Goal: Find specific page/section: Find specific page/section

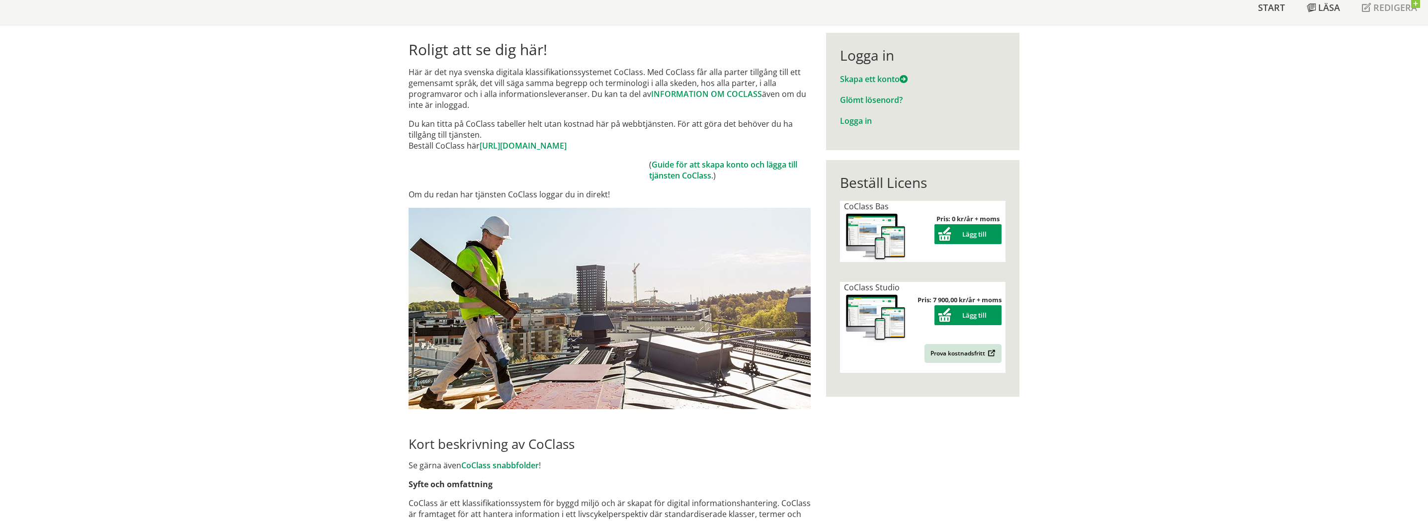
scroll to position [99, 0]
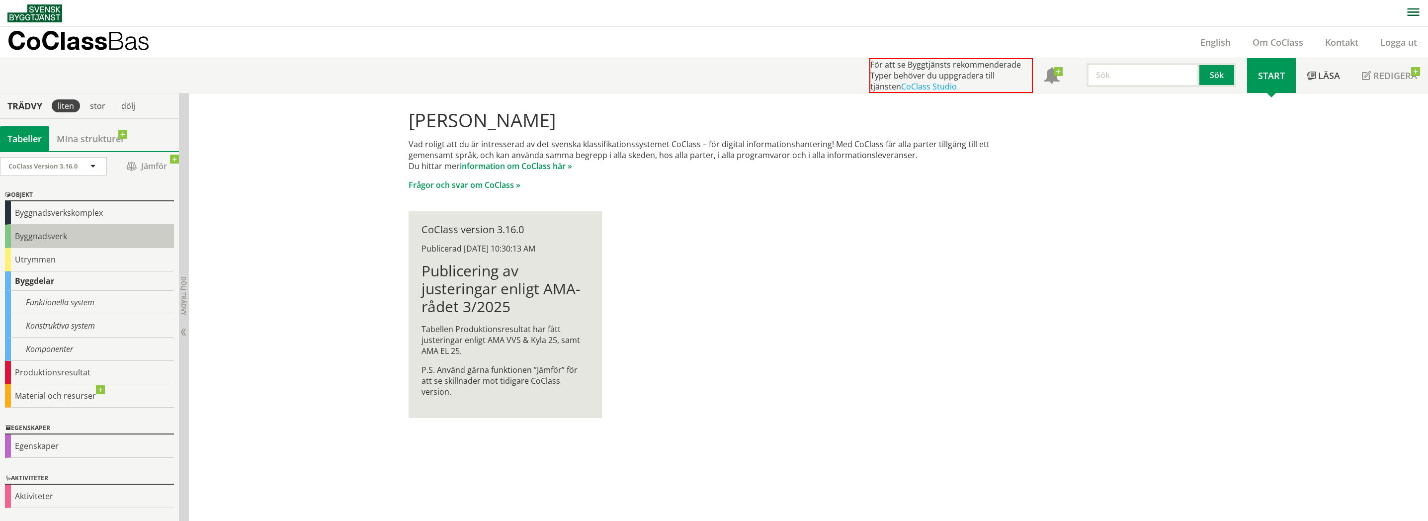
click at [58, 230] on div "Byggnadsverk" at bounding box center [89, 236] width 169 height 23
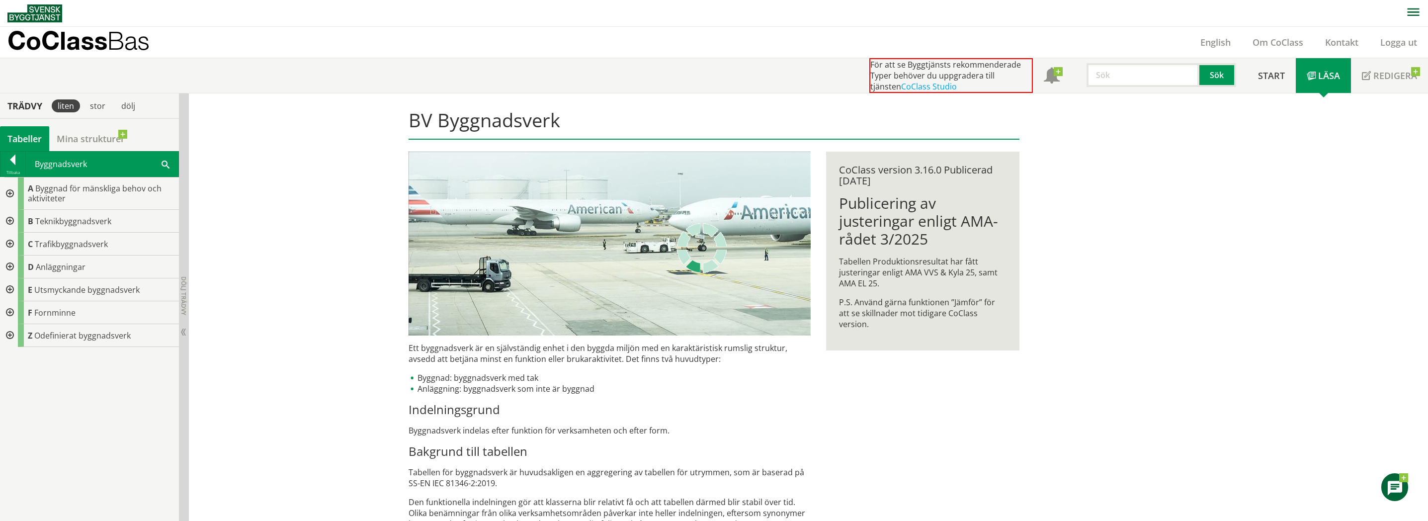
click at [7, 191] on div at bounding box center [9, 193] width 18 height 32
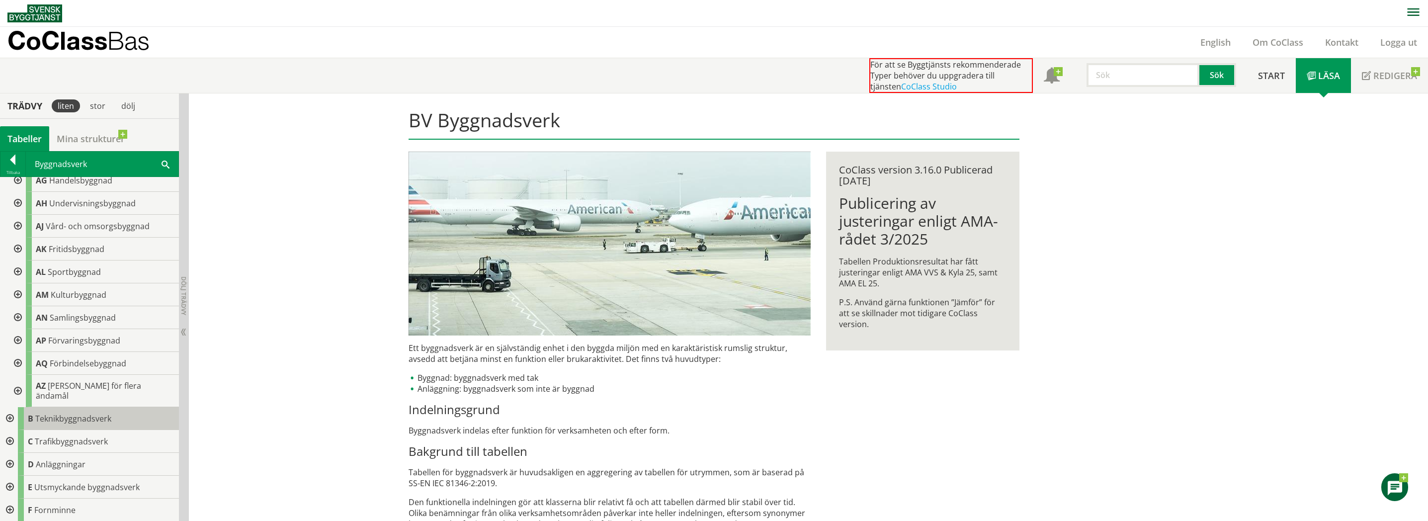
scroll to position [192, 0]
click at [17, 212] on div at bounding box center [17, 212] width 18 height 23
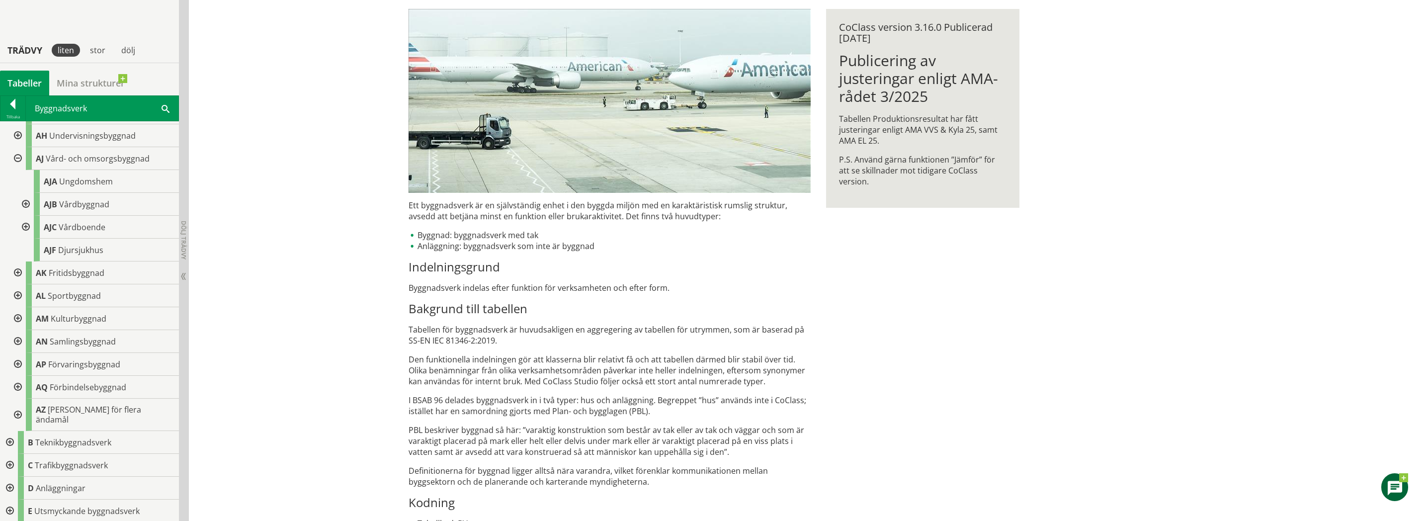
scroll to position [185, 0]
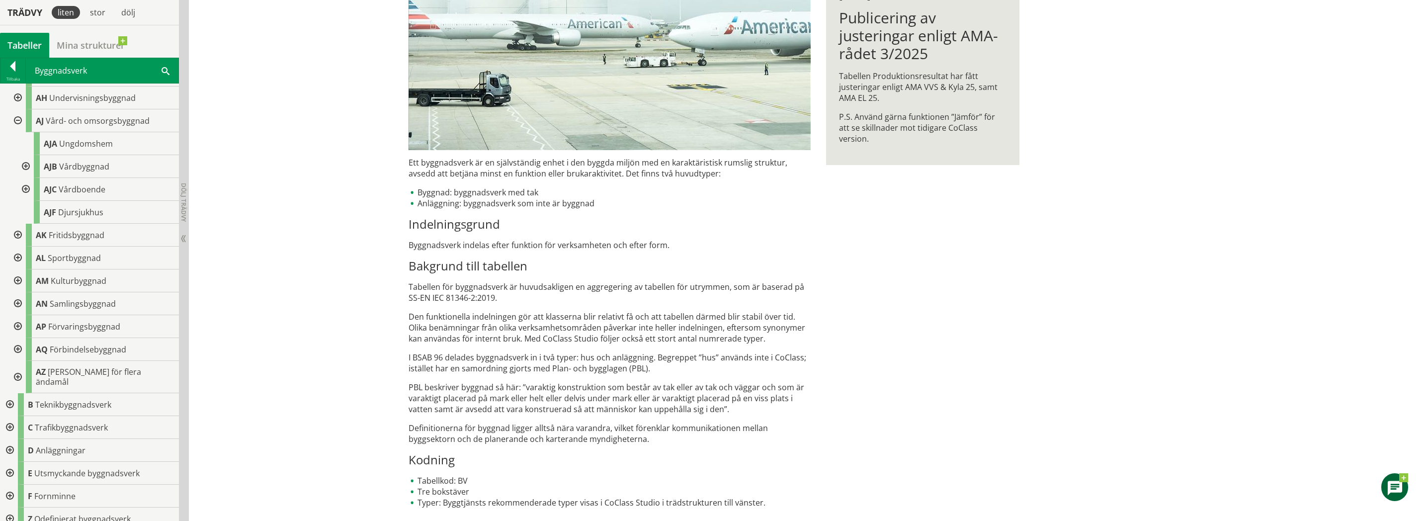
click at [19, 165] on div at bounding box center [25, 166] width 18 height 23
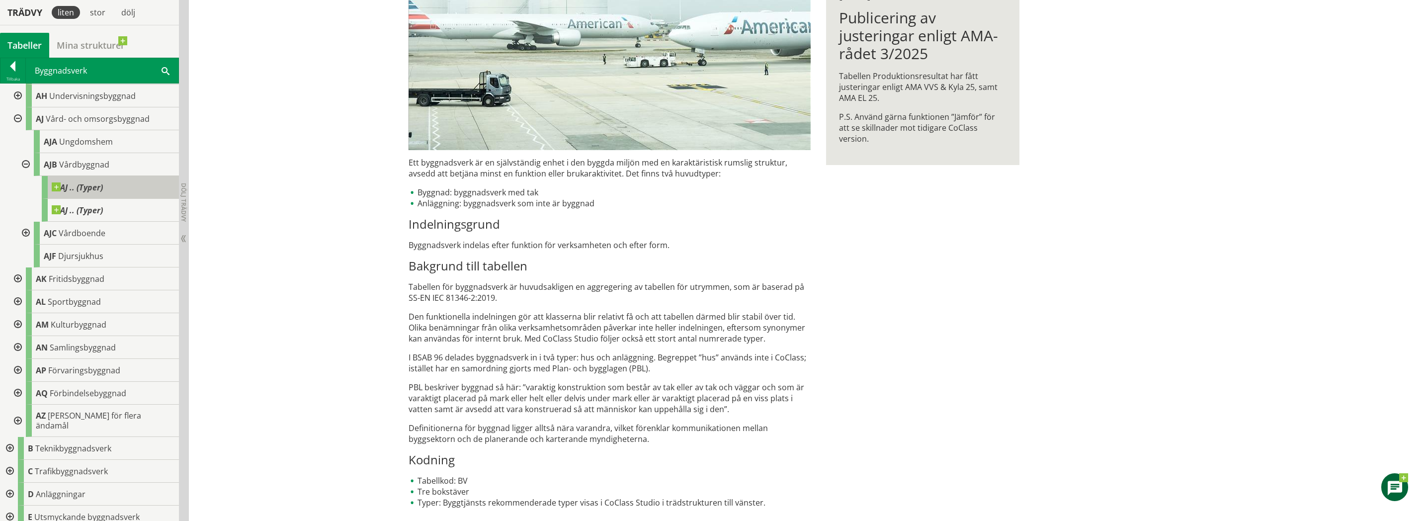
click at [103, 182] on span at bounding box center [103, 182] width 0 height 0
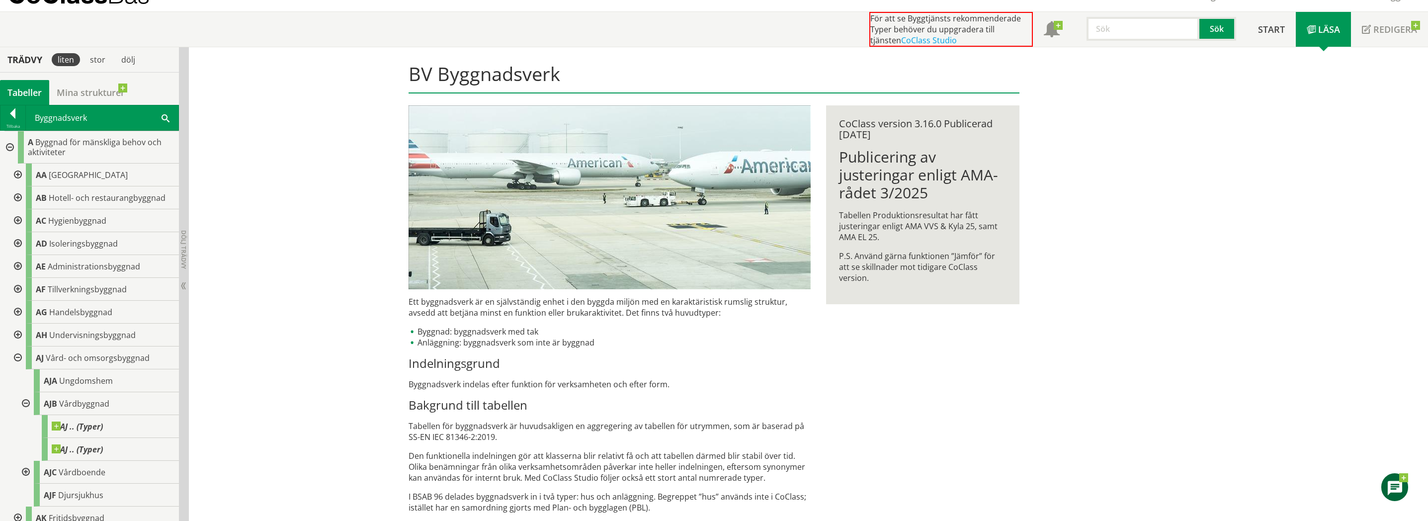
scroll to position [0, 0]
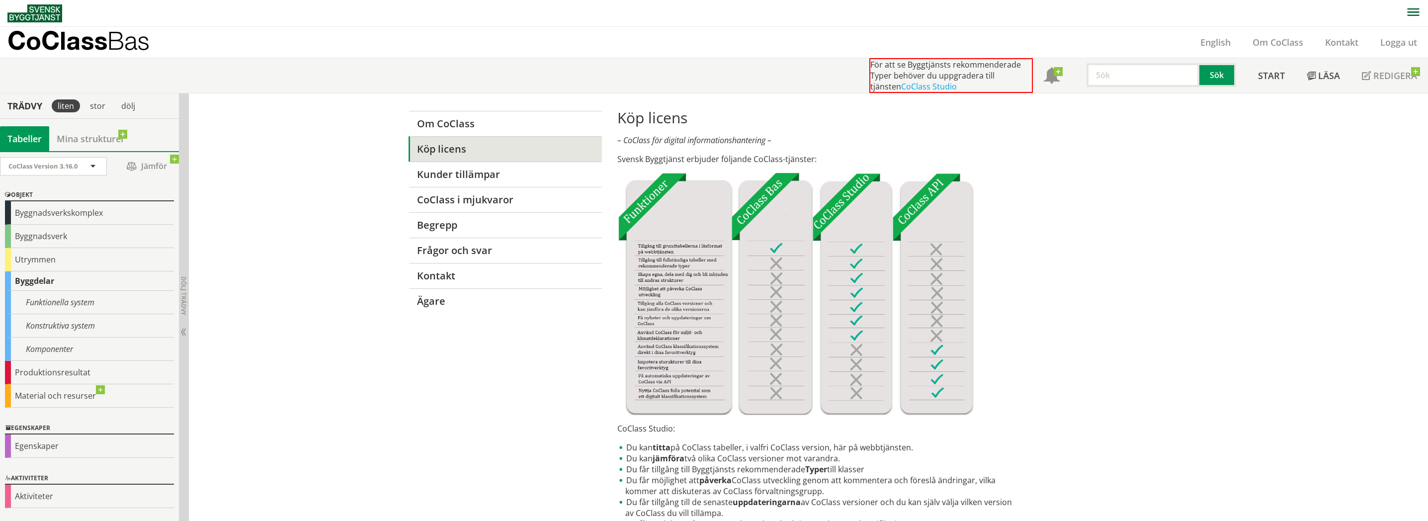
click at [1379, 34] on div "Logga ut" at bounding box center [1399, 42] width 59 height 31
click at [1393, 42] on link "Logga ut" at bounding box center [1399, 42] width 59 height 12
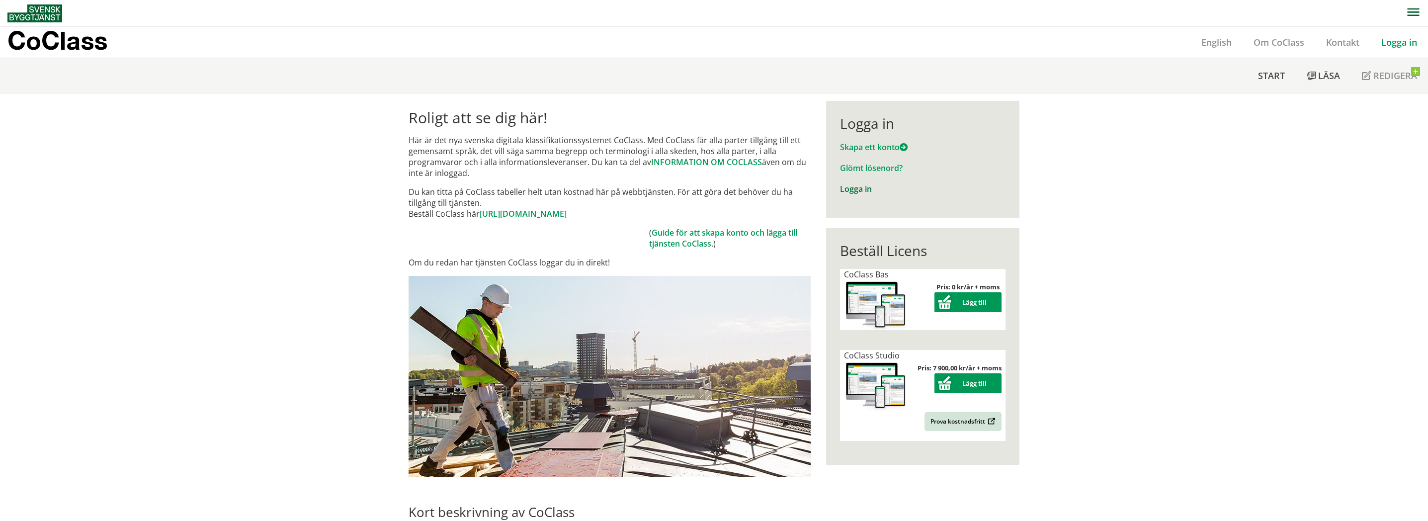
click at [846, 188] on link "Logga in" at bounding box center [856, 188] width 32 height 11
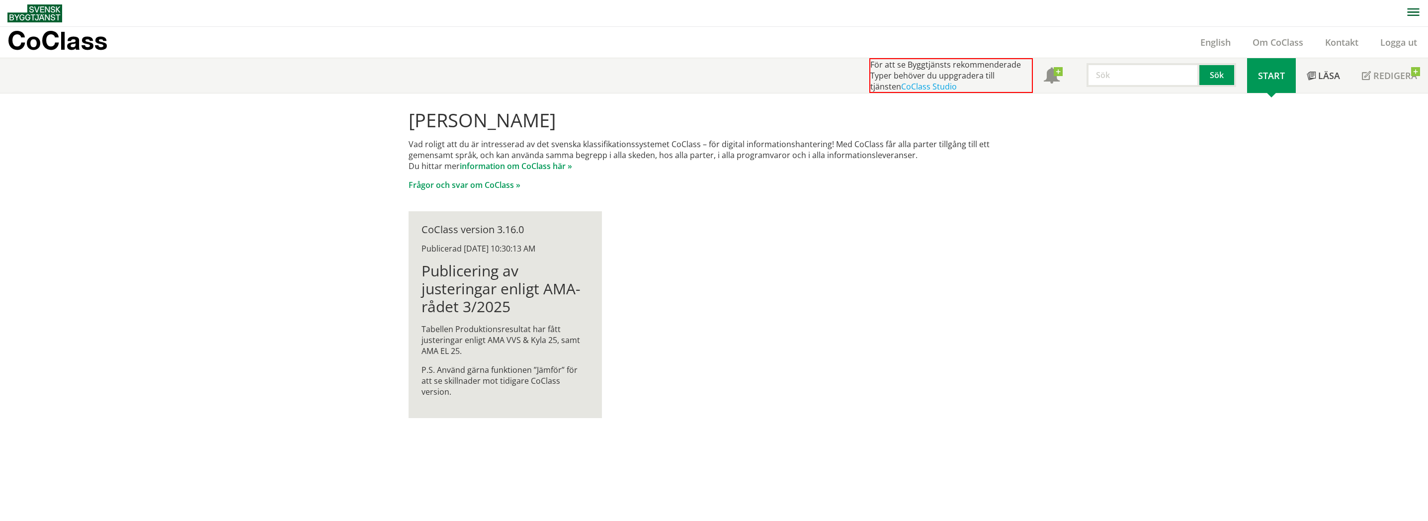
click at [1402, 7] on button "button" at bounding box center [1413, 13] width 30 height 26
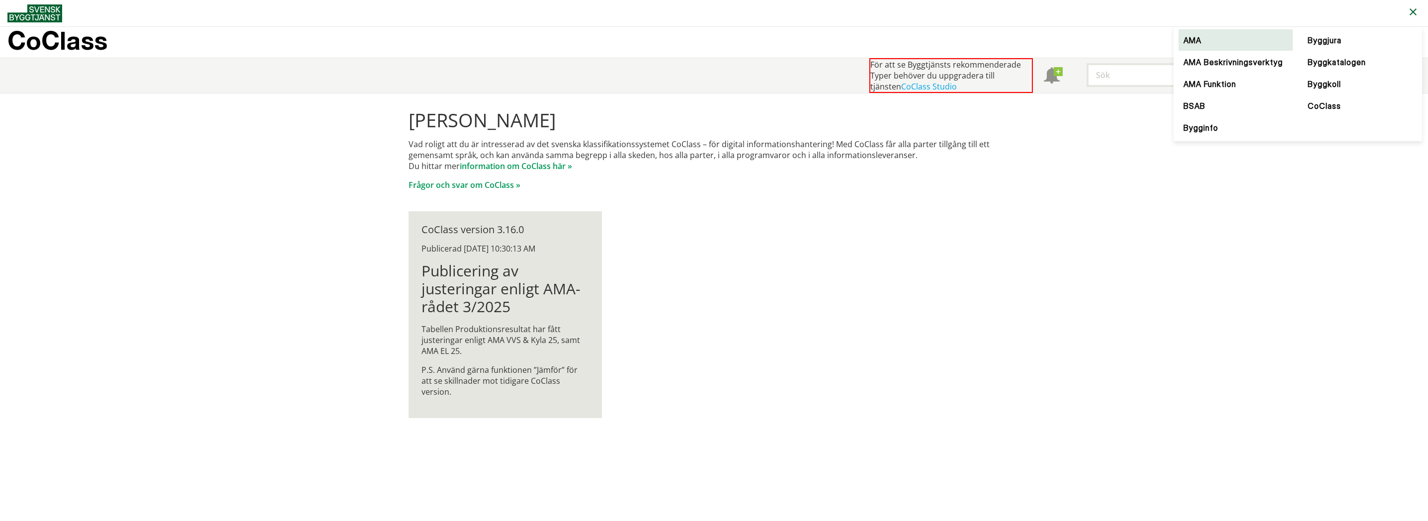
click at [1200, 43] on link "AMA" at bounding box center [1236, 40] width 114 height 22
